Goal: Information Seeking & Learning: Learn about a topic

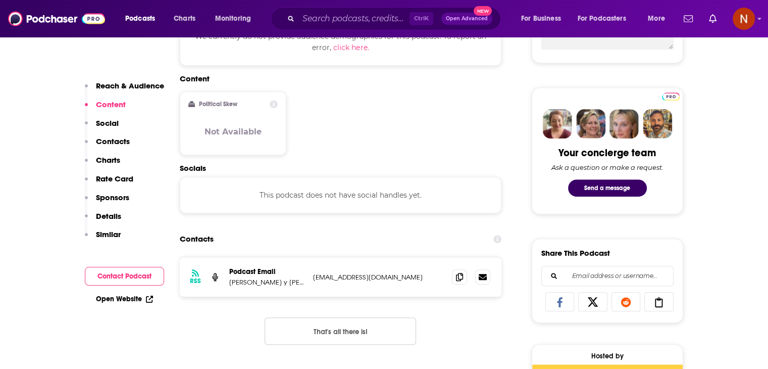
scroll to position [436, 0]
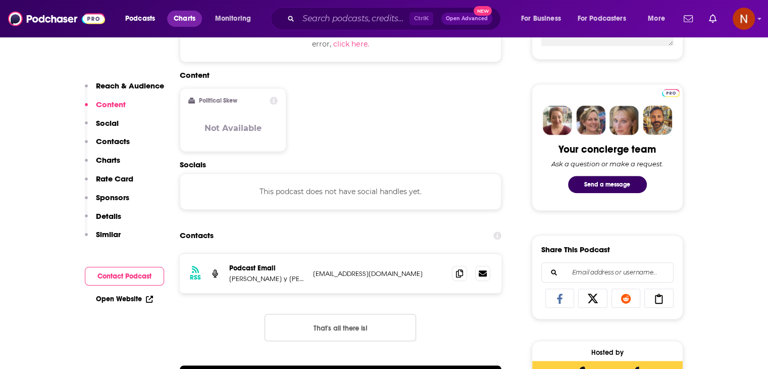
click at [184, 23] on span "Charts" at bounding box center [185, 19] width 22 height 14
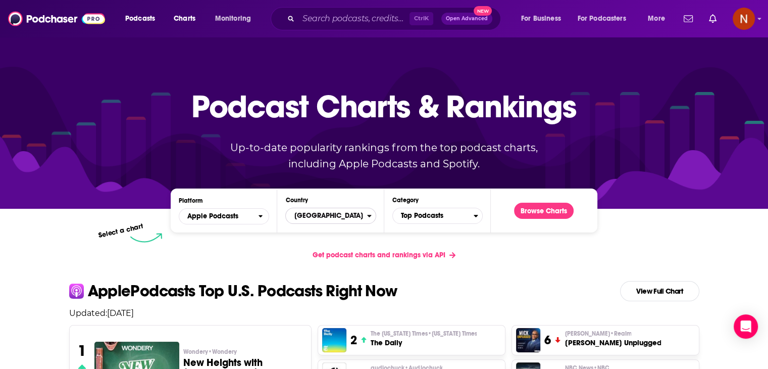
click at [355, 217] on span "[GEOGRAPHIC_DATA]" at bounding box center [326, 215] width 81 height 17
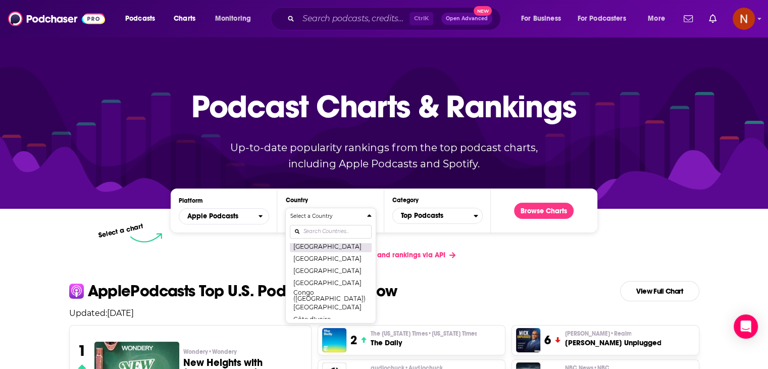
scroll to position [428, 0]
click at [326, 264] on button "[GEOGRAPHIC_DATA]" at bounding box center [330, 270] width 81 height 12
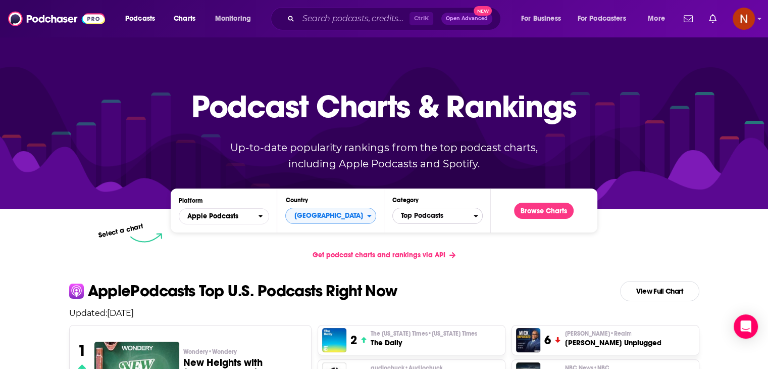
click at [426, 223] on span "Top Podcasts" at bounding box center [433, 215] width 81 height 17
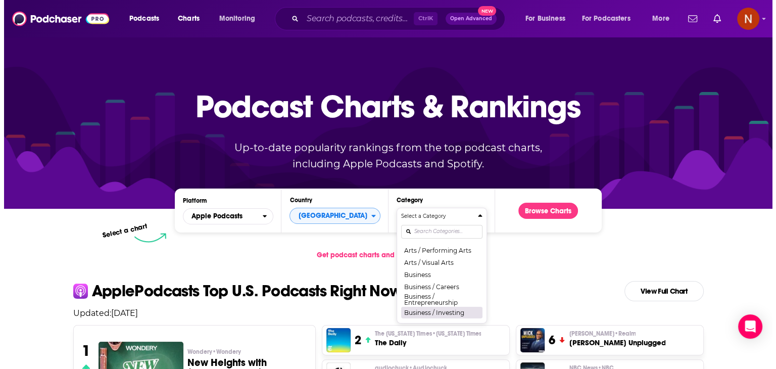
scroll to position [71, 0]
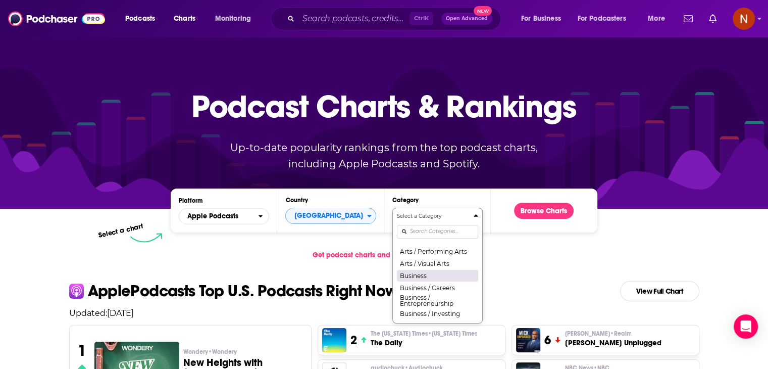
click at [436, 276] on button "Business" at bounding box center [437, 275] width 81 height 12
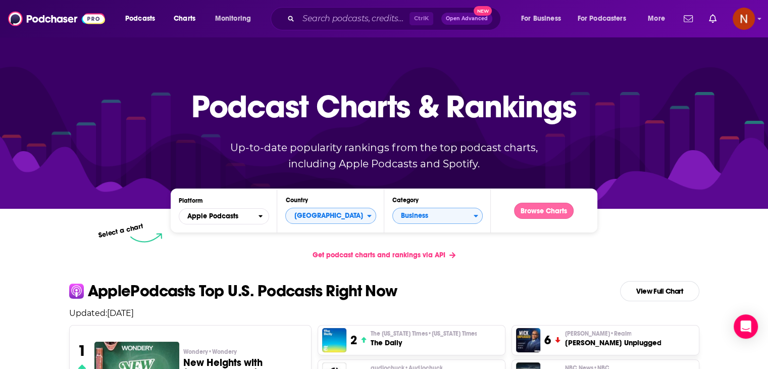
click at [530, 217] on button "Browse Charts" at bounding box center [544, 210] width 60 height 16
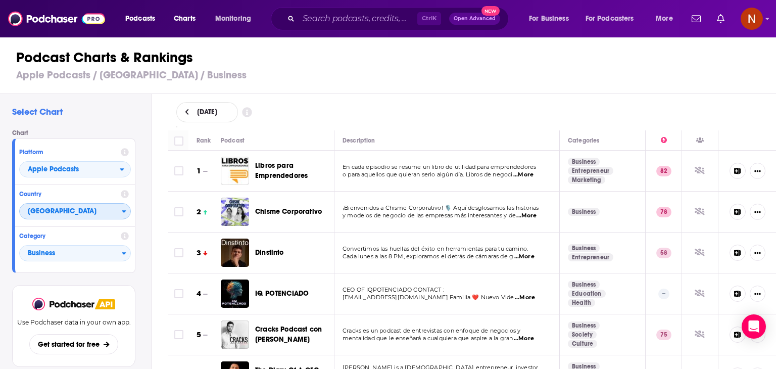
click at [79, 210] on span "[GEOGRAPHIC_DATA]" at bounding box center [71, 211] width 102 height 17
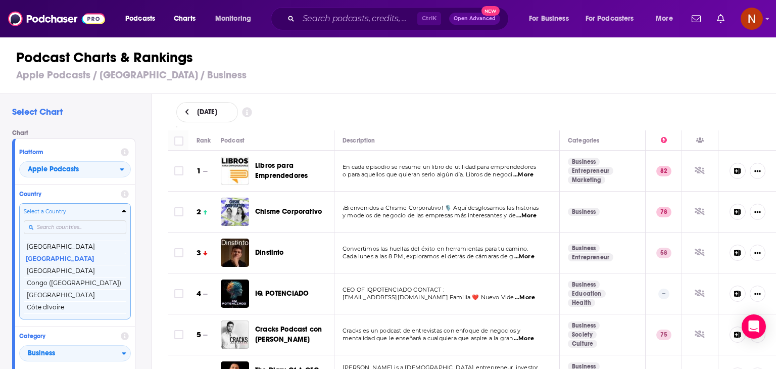
click at [68, 229] on input "Countries" at bounding box center [75, 227] width 103 height 14
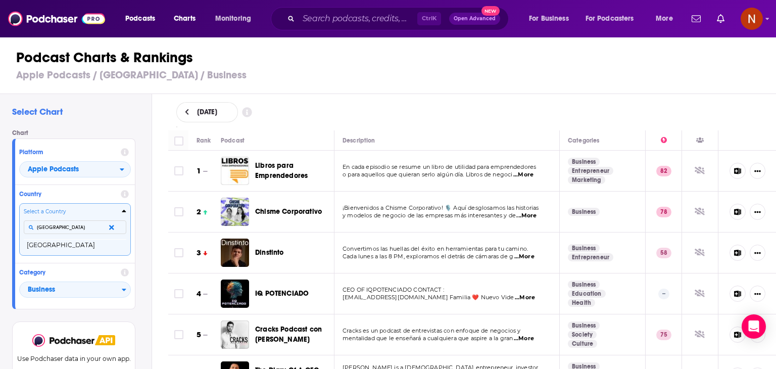
type input "[GEOGRAPHIC_DATA]"
click at [69, 248] on button "[GEOGRAPHIC_DATA]" at bounding box center [75, 245] width 103 height 12
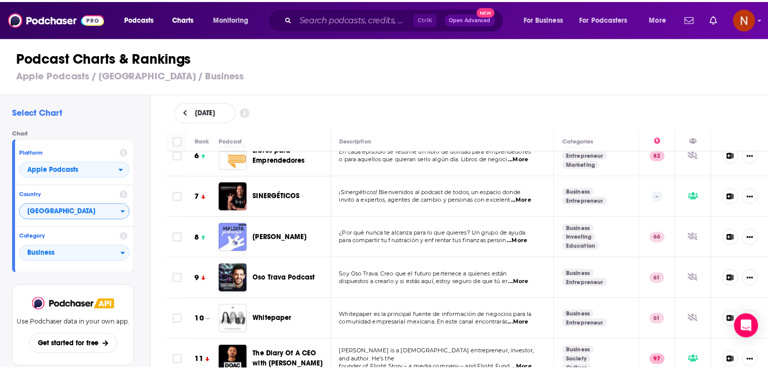
scroll to position [287, 0]
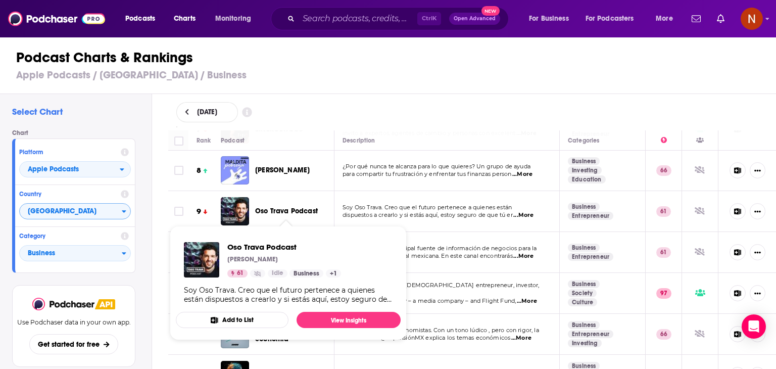
click at [299, 208] on span "Oso Trava Podcast" at bounding box center [286, 211] width 63 height 9
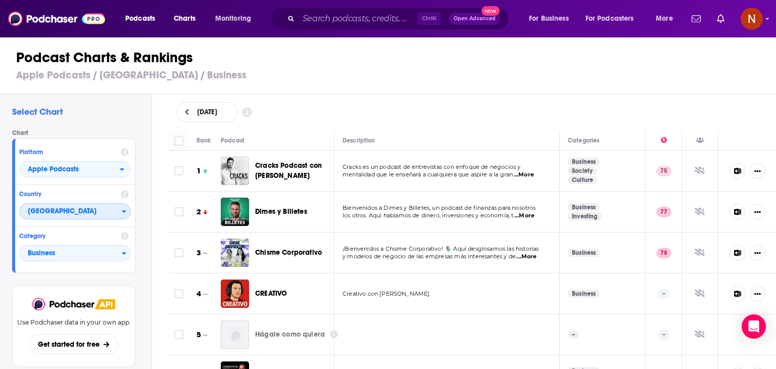
click at [75, 210] on span "[GEOGRAPHIC_DATA]" at bounding box center [71, 211] width 102 height 17
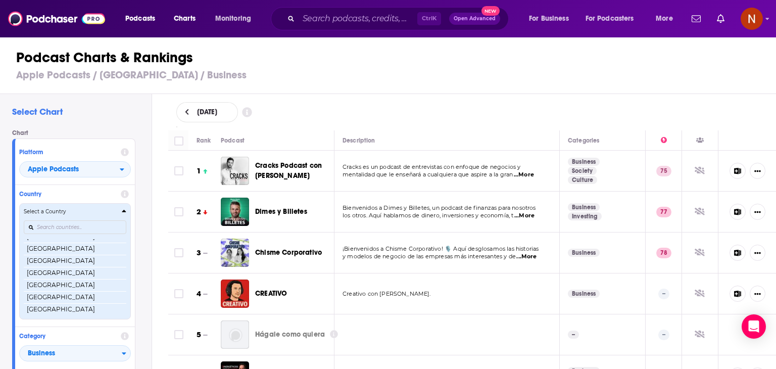
scroll to position [566, 0]
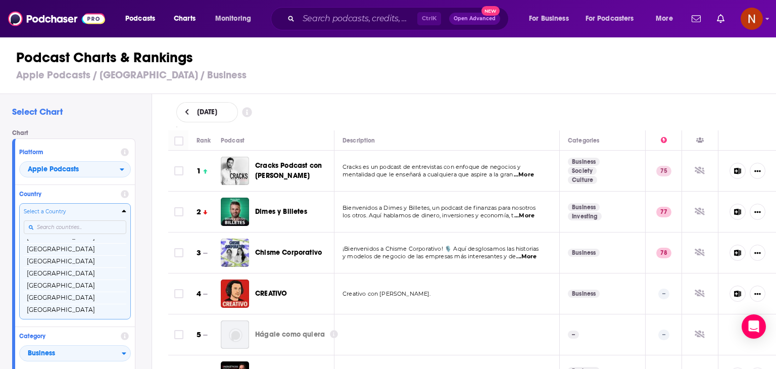
click at [62, 224] on input "Countries" at bounding box center [75, 227] width 103 height 14
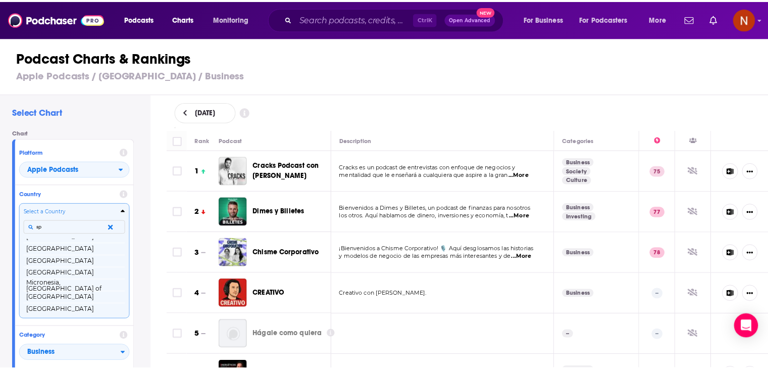
scroll to position [0, 0]
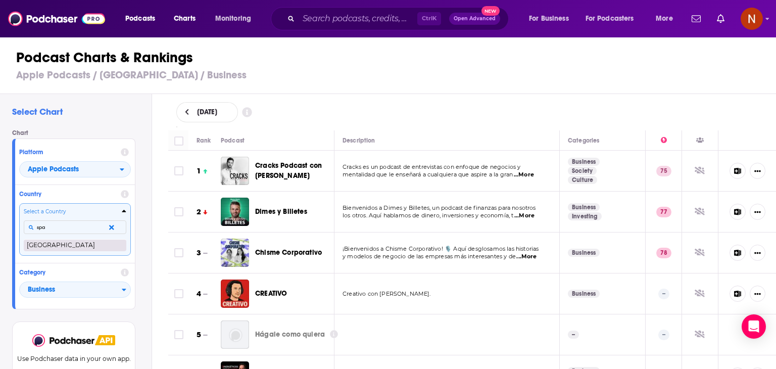
type input "spa"
click at [48, 243] on button "[GEOGRAPHIC_DATA]" at bounding box center [75, 245] width 103 height 12
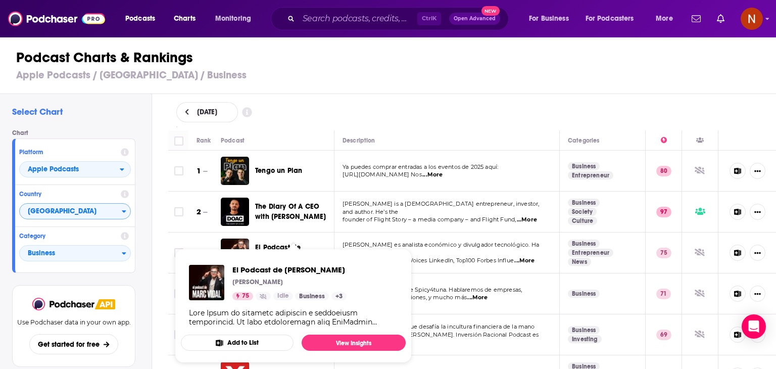
click at [269, 246] on span "El Podcast de [PERSON_NAME] [PERSON_NAME] 75 Idle Business + 3 Add to List View…" at bounding box center [293, 305] width 237 height 126
click at [294, 272] on span "El Podcast de [PERSON_NAME]" at bounding box center [289, 270] width 114 height 10
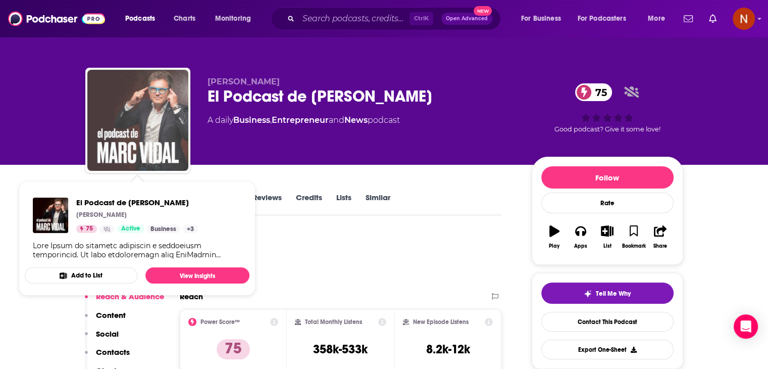
click at [172, 118] on img "El Podcast de Marc Vidal" at bounding box center [137, 120] width 101 height 101
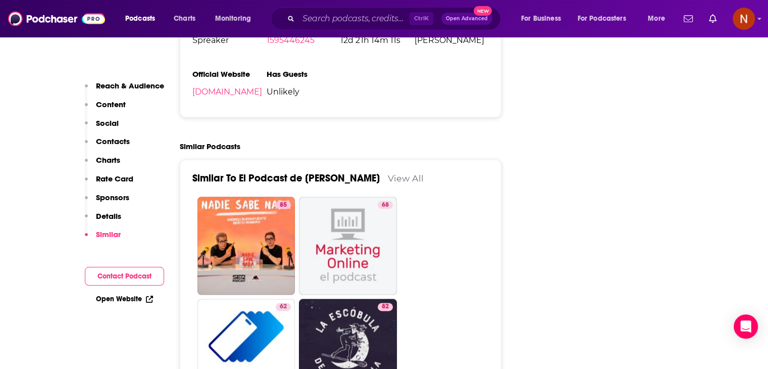
scroll to position [1379, 0]
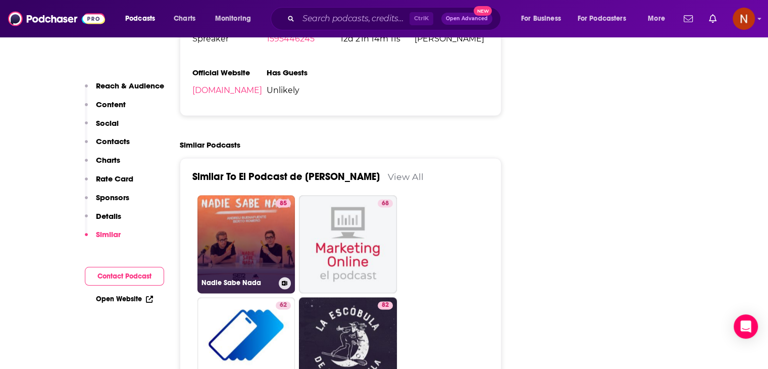
click at [269, 227] on link "85 Nadie Sabe Nada" at bounding box center [246, 244] width 98 height 98
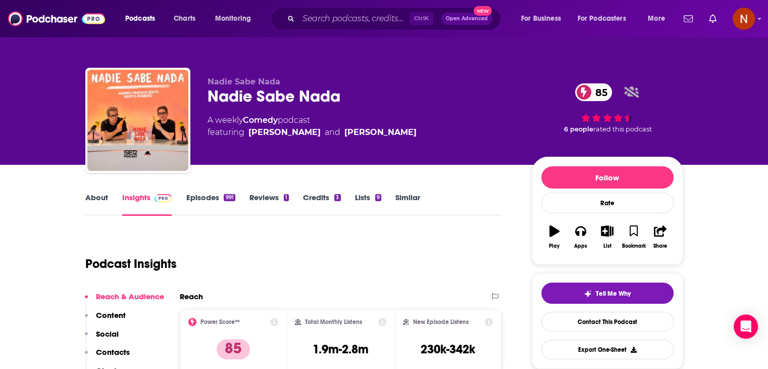
type input "[URL][DOMAIN_NAME][PERSON_NAME]"
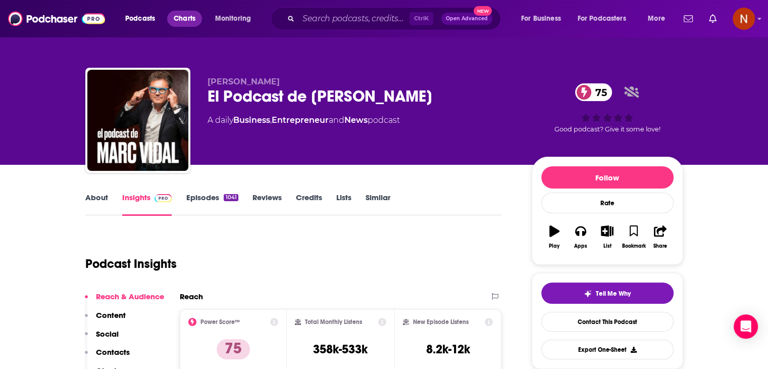
click at [172, 19] on link "Charts" at bounding box center [184, 19] width 34 height 16
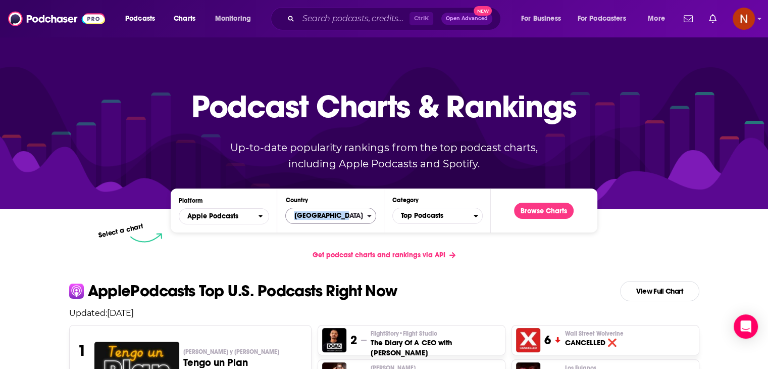
drag, startPoint x: 335, startPoint y: 226, endPoint x: 339, endPoint y: 218, distance: 8.8
click at [339, 218] on div "Platform Apple Podcasts Country [GEOGRAPHIC_DATA] Category Top Podcasts Browse …" at bounding box center [384, 210] width 426 height 44
click at [339, 218] on span "[GEOGRAPHIC_DATA]" at bounding box center [326, 215] width 81 height 17
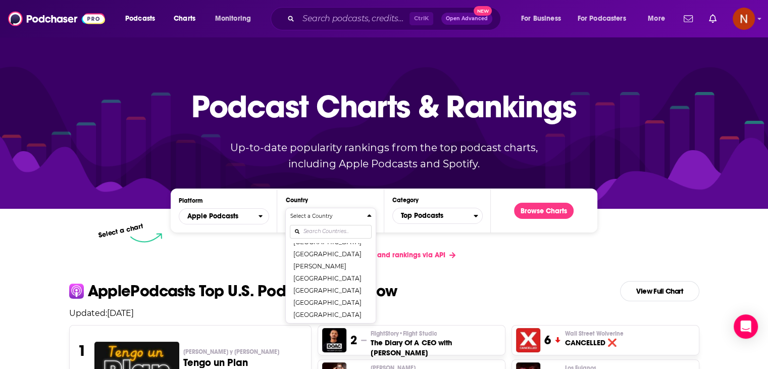
scroll to position [396, 0]
click at [319, 304] on button "[GEOGRAPHIC_DATA]" at bounding box center [330, 301] width 81 height 12
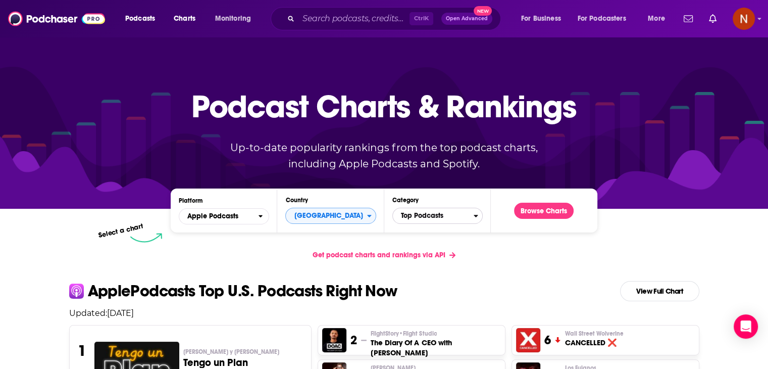
click at [428, 215] on span "Top Podcasts" at bounding box center [433, 215] width 81 height 17
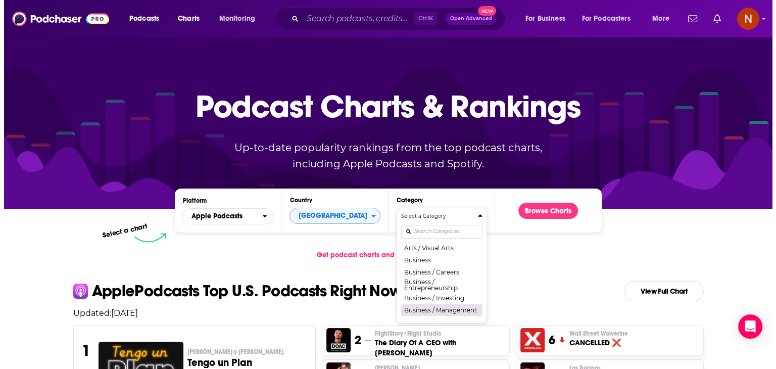
scroll to position [86, 0]
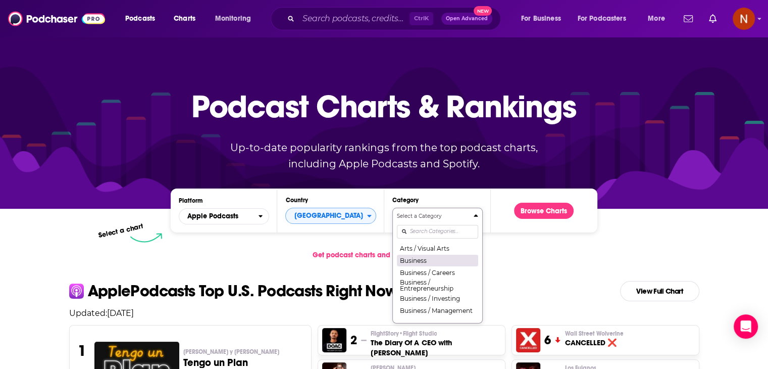
click at [426, 263] on button "Business" at bounding box center [437, 260] width 81 height 12
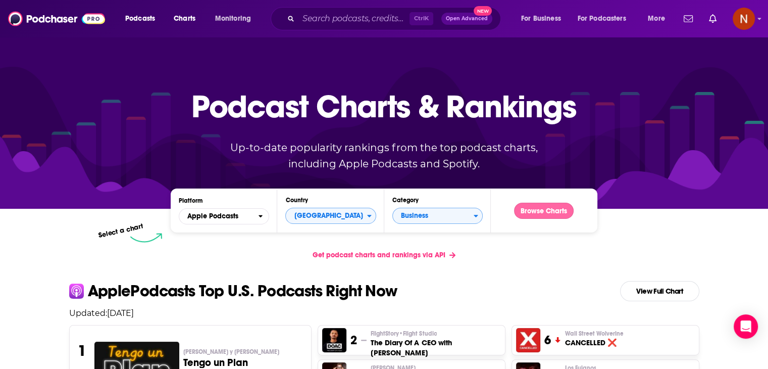
click at [544, 214] on button "Browse Charts" at bounding box center [544, 210] width 60 height 16
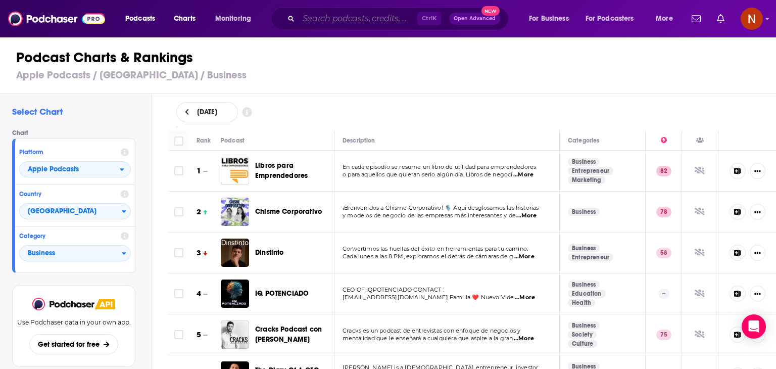
click at [316, 20] on input "Search podcasts, credits, & more..." at bounding box center [357, 19] width 119 height 16
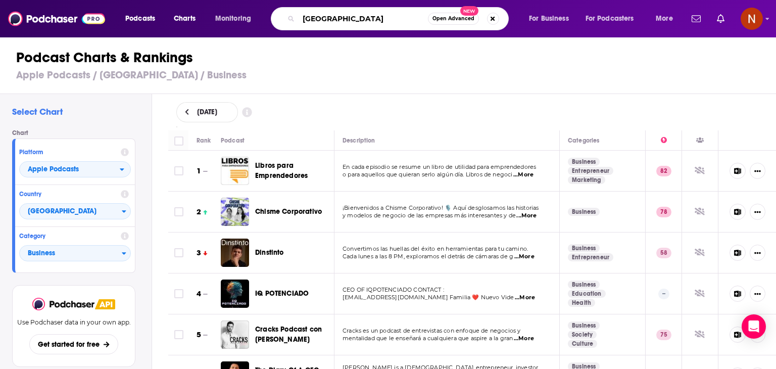
type input "[GEOGRAPHIC_DATA]"
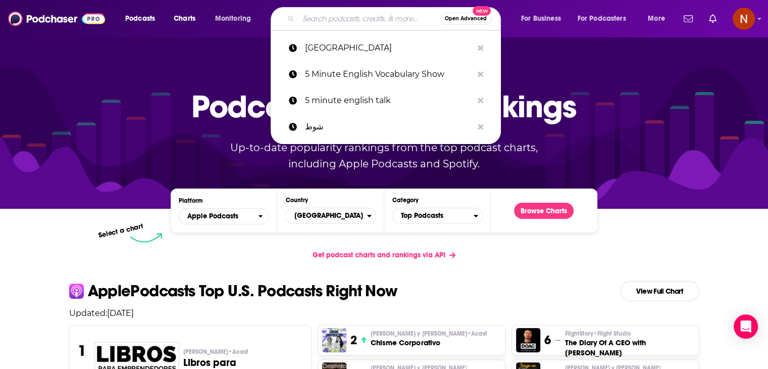
click at [371, 18] on input "Search podcasts, credits, & more..." at bounding box center [369, 19] width 142 height 16
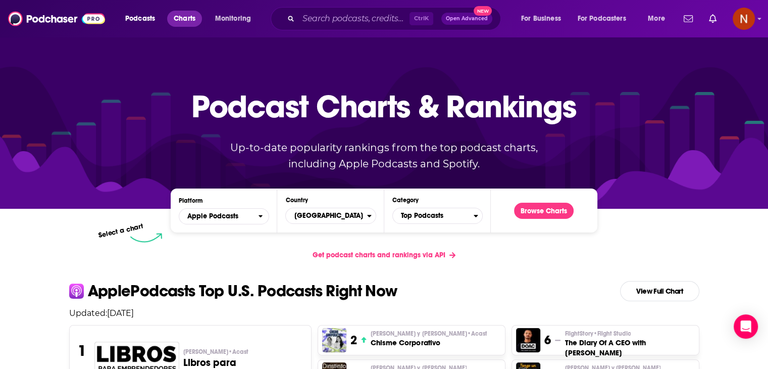
click at [187, 21] on span "Charts" at bounding box center [185, 19] width 22 height 14
